Goal: Use online tool/utility: Use online tool/utility

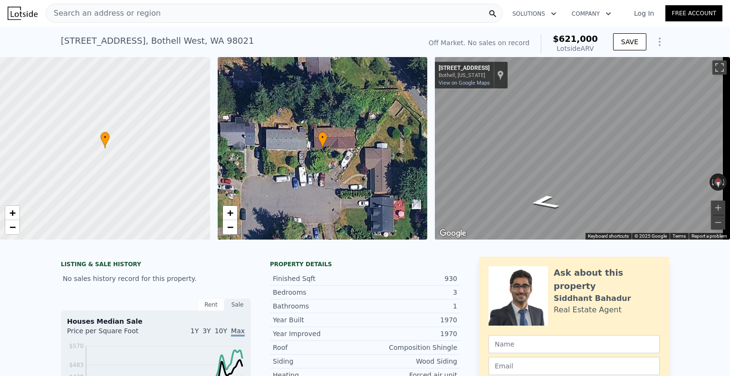
click at [483, 42] on div "Off Market. No sales on record" at bounding box center [478, 43] width 101 height 10
click at [507, 42] on div "Off Market. No sales on record" at bounding box center [478, 43] width 101 height 10
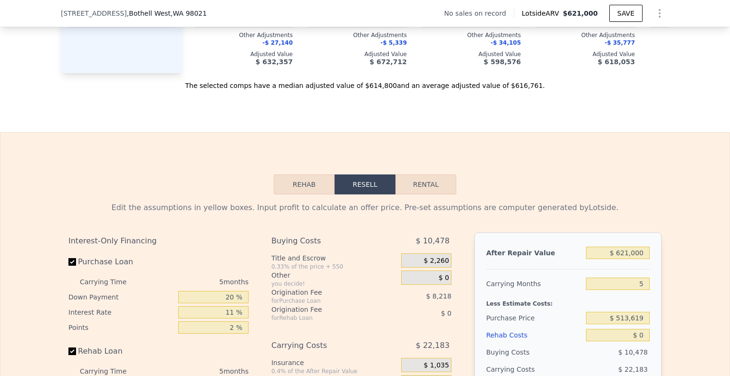
scroll to position [1231, 0]
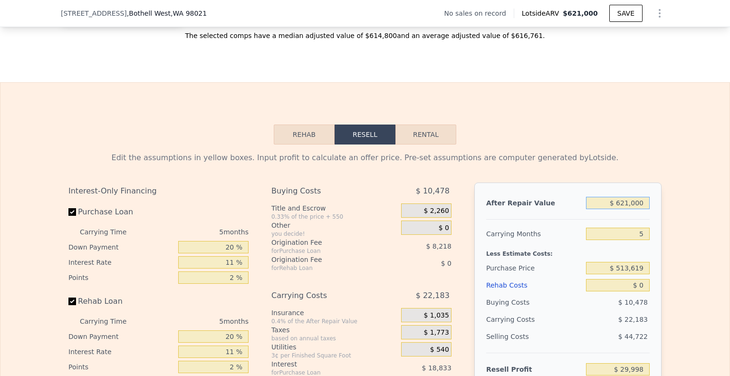
drag, startPoint x: 642, startPoint y: 214, endPoint x: 589, endPoint y: 205, distance: 54.0
click at [589, 205] on div "After Repair Value $ 621,000 Carrying Months 5 Less Estimate Costs: Purchase Pr…" at bounding box center [567, 314] width 187 height 264
type input "$ 7"
type input "-$ 545,788"
type input "$ 750"
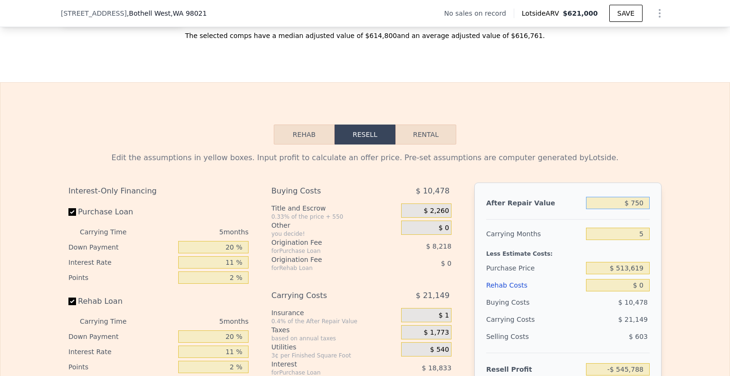
type input "-$ 545,099"
type input "$ 750,000"
type input "$ 149,607"
type input "$ 750,000"
drag, startPoint x: 640, startPoint y: 282, endPoint x: 620, endPoint y: 273, distance: 21.9
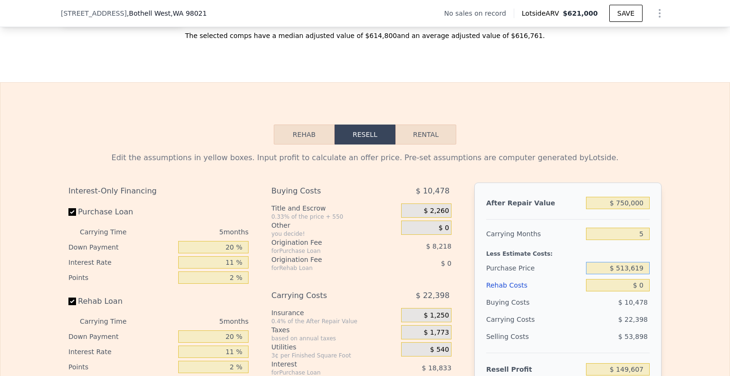
click at [586, 274] on input "$ 513,619" at bounding box center [618, 268] width 64 height 12
type input "$ 525,000"
click at [642, 291] on input "$ 0" at bounding box center [618, 285] width 64 height 12
type input "$ 137,591"
type input "$ 90"
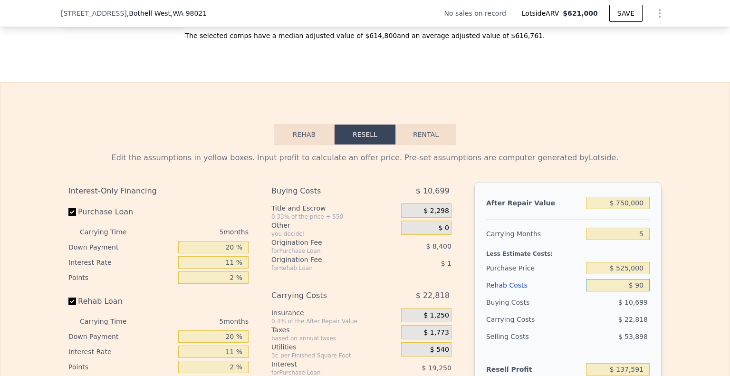
type input "$ 137,495"
type input "$ 90,000"
type input "$ 42,851"
type input "$ 90,000"
drag, startPoint x: 630, startPoint y: 133, endPoint x: 631, endPoint y: 138, distance: 5.8
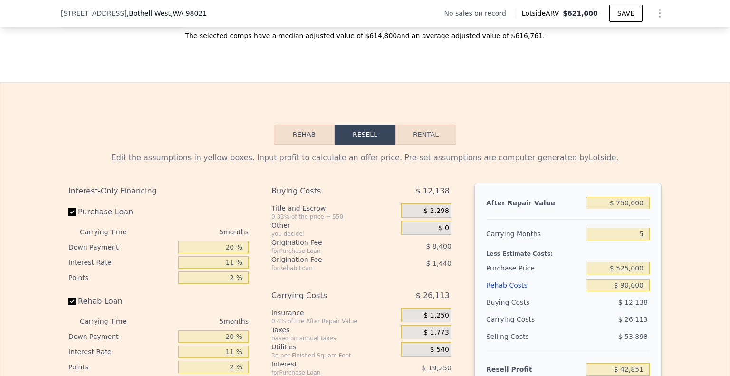
click at [630, 132] on div "Rehab Resell Rental Edit the assumptions in yellow boxes. Input profit to calcu…" at bounding box center [365, 311] width 730 height 458
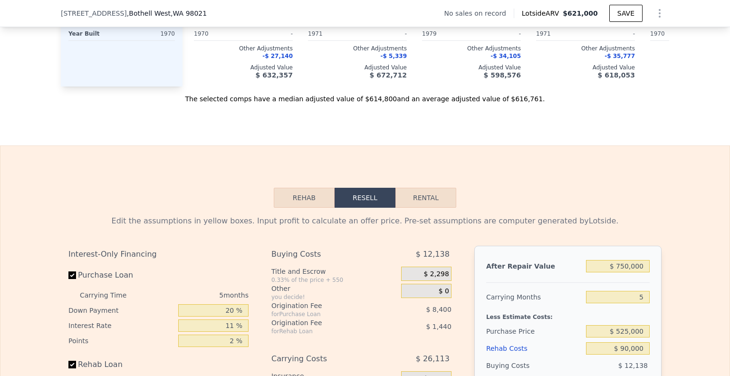
scroll to position [1184, 0]
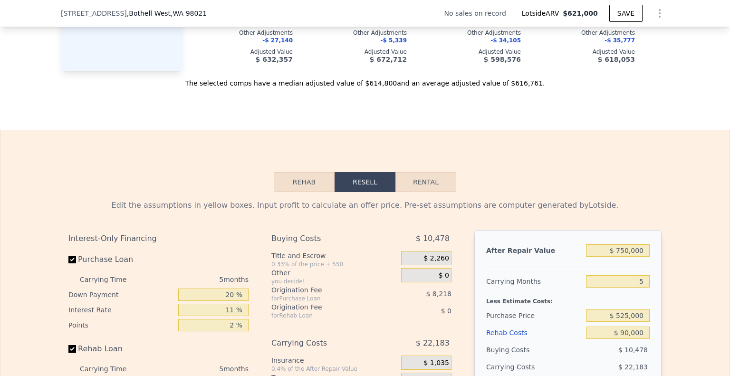
type input "$ 621,000"
type input "$ 0"
type input "$ 29,998"
click at [638, 257] on input "$ 621,000" at bounding box center [618, 250] width 64 height 12
drag, startPoint x: 637, startPoint y: 263, endPoint x: 586, endPoint y: 256, distance: 51.8
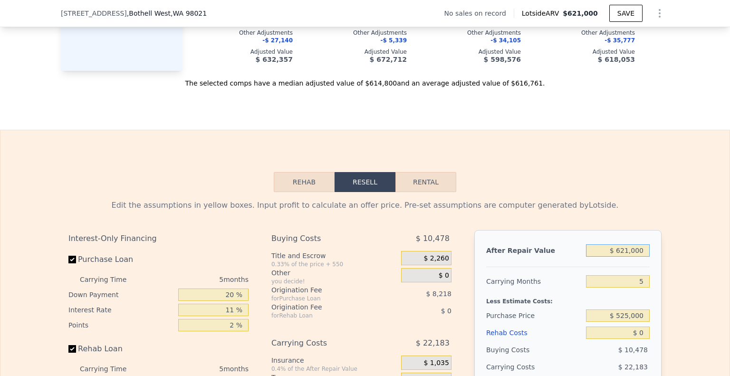
click at [586, 256] on div "$ 621,000" at bounding box center [618, 250] width 64 height 17
type input "$ 621,000"
click at [628, 257] on input "$ 621,000" at bounding box center [618, 250] width 64 height 12
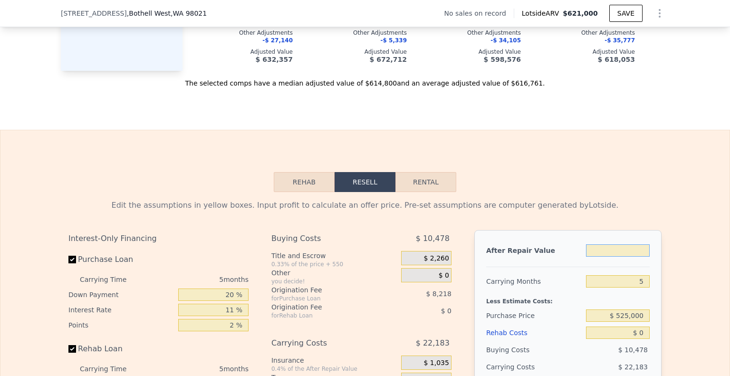
type input "$ 6"
type input "-$ 545,789"
type input "$ 63"
type input "-$ 545,737"
type input "$ 630"
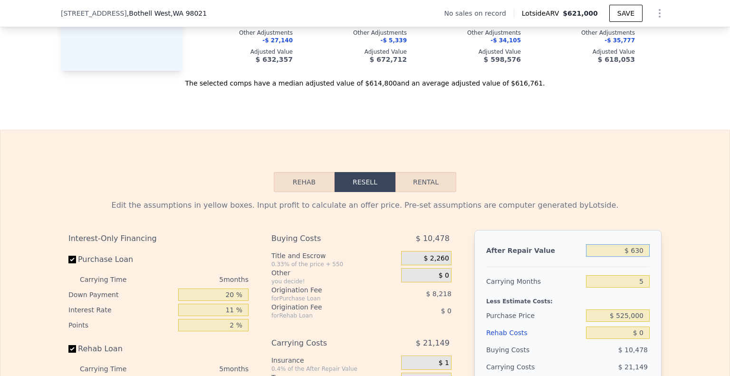
type input "-$ 545,211"
type input "$ 6"
type input "-$ 545,789"
type input "$ 776"
type input "-$ 545,075"
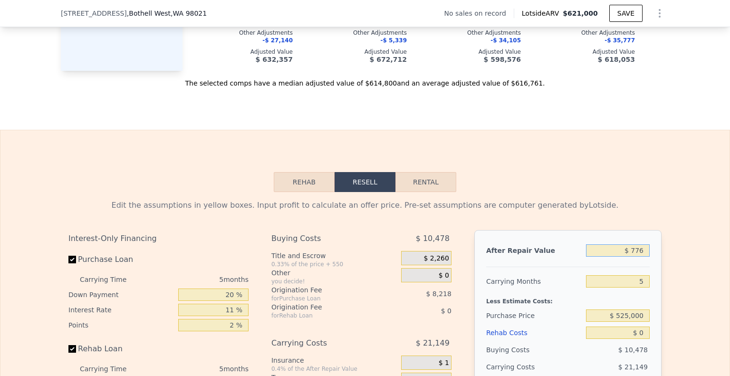
type input "$ 7,756"
type input "-$ 538,604"
type input "$ 77,506"
type input "-$ 473,932"
type input "$ 7,750"
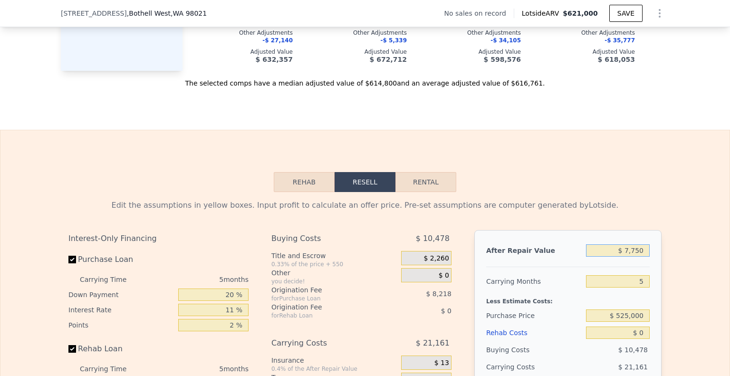
type input "-$ 538,610"
type input "$ 77,500"
type input "-$ 473,938"
type input "$ 775,000"
type input "$ 172,787"
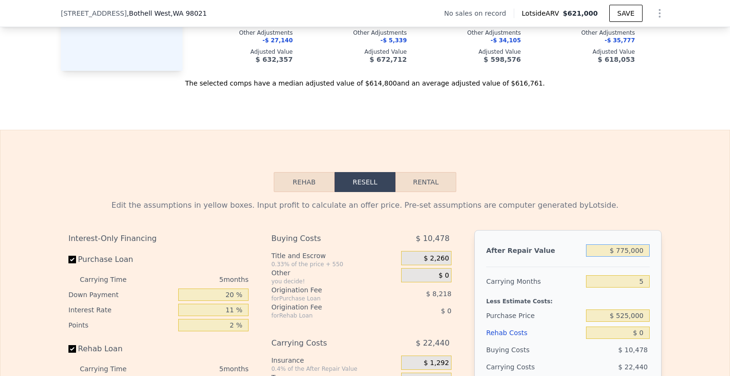
type input "$ 775,000"
drag, startPoint x: 638, startPoint y: 328, endPoint x: 602, endPoint y: 329, distance: 36.1
click at [602, 322] on input "$ 525,000" at bounding box center [618, 315] width 64 height 12
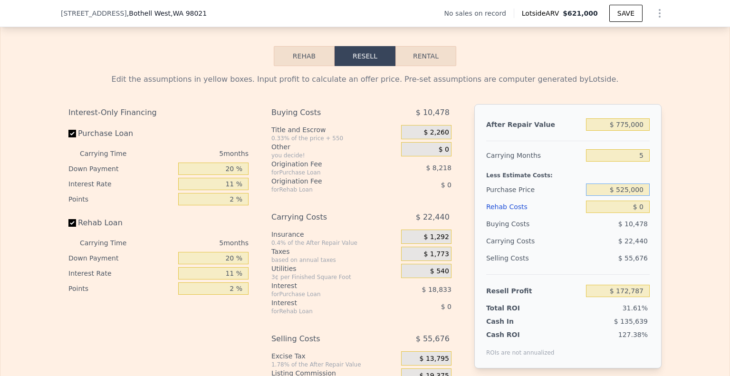
scroll to position [1326, 0]
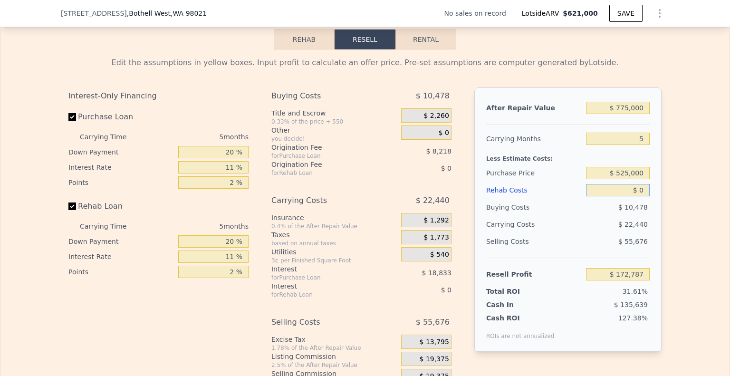
drag, startPoint x: 638, startPoint y: 203, endPoint x: 621, endPoint y: 205, distance: 16.7
click at [621, 196] on input "$ 0" at bounding box center [618, 190] width 64 height 12
type input "$ 160,771"
type input "$ 90"
type input "$ 160,675"
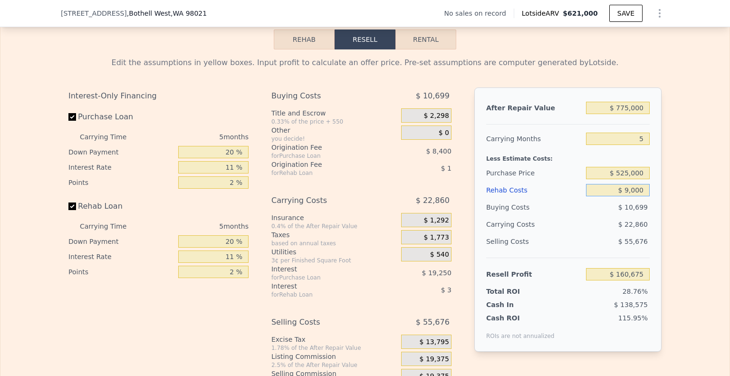
type input "$ 90,000"
type input "$ 66,031"
type input "$ 90,000"
click at [229, 173] on input "11 %" at bounding box center [213, 167] width 70 height 12
click at [236, 173] on input "11 %" at bounding box center [213, 167] width 70 height 12
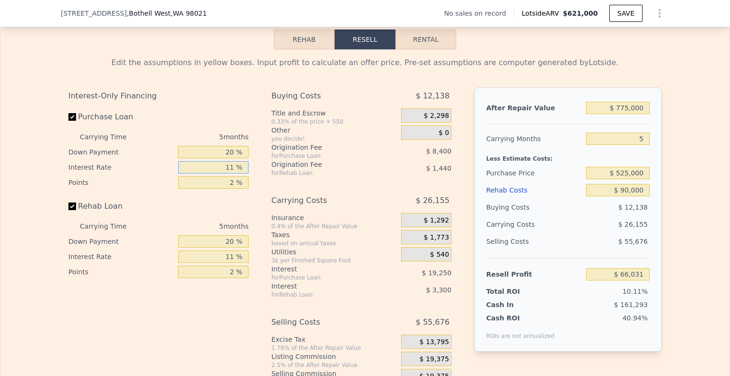
type input "1 %"
type input "$ 83,531"
type input "10 %"
type input "$ 67,781"
type input "10 %"
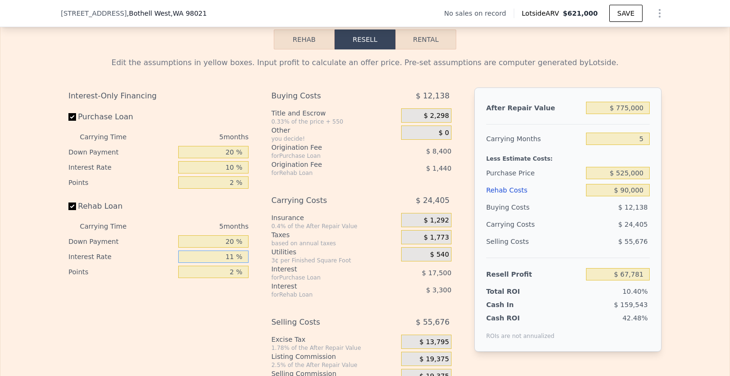
click at [234, 263] on input "11 %" at bounding box center [213, 256] width 70 height 12
type input "1 %"
type input "$ 70,781"
type input "10 %"
type input "$ 68,081"
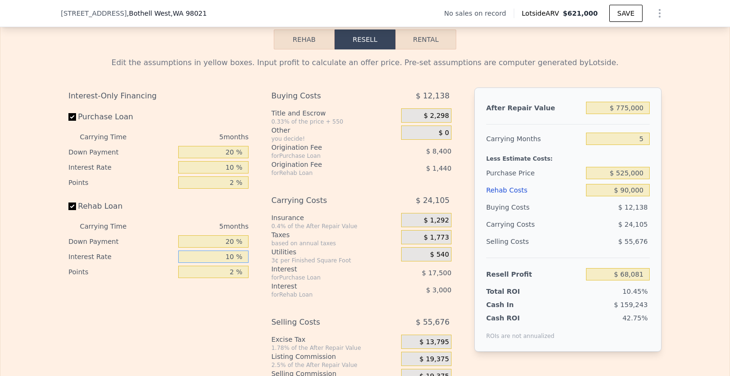
type input "10 %"
click at [204, 219] on div "Rehab Loan" at bounding box center [158, 208] width 180 height 21
type input "$ 621,000"
type input "$ 0"
type input "$ 29,998"
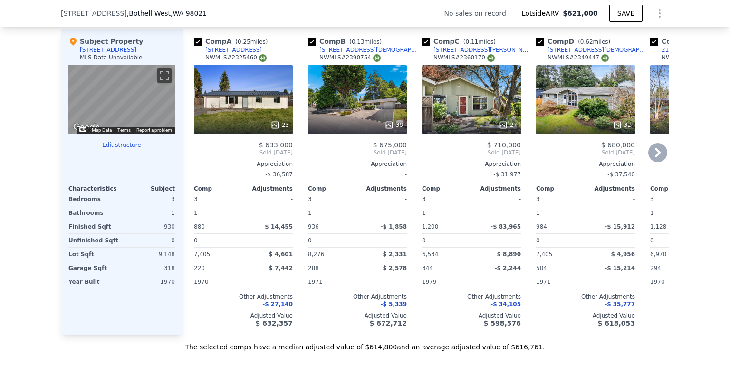
scroll to position [899, 0]
